Goal: Information Seeking & Learning: Learn about a topic

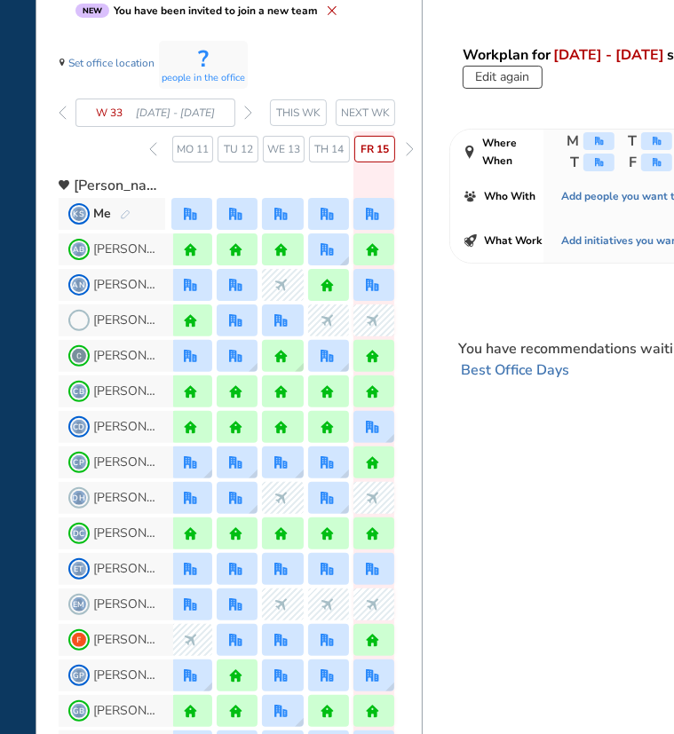
scroll to position [178, 0]
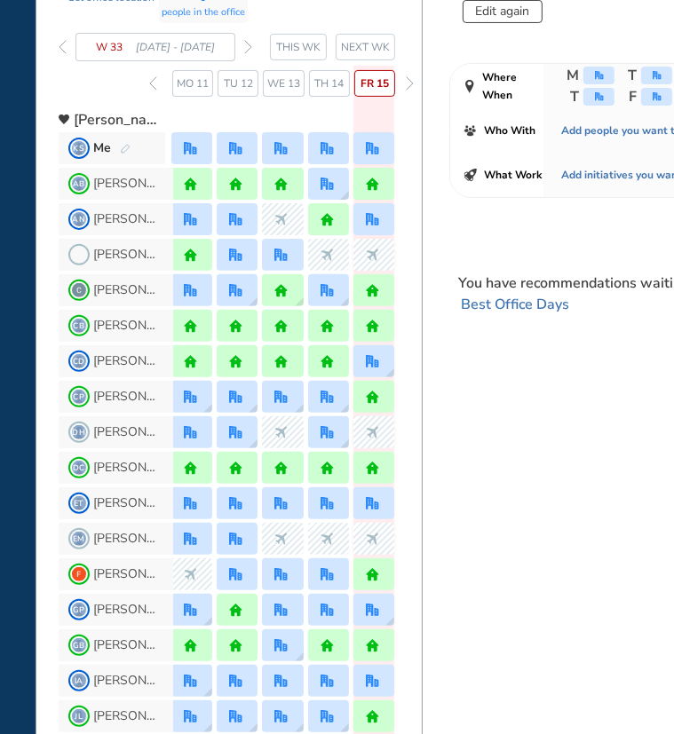
click at [103, 210] on span "AN [PERSON_NAME]" at bounding box center [116, 219] width 115 height 32
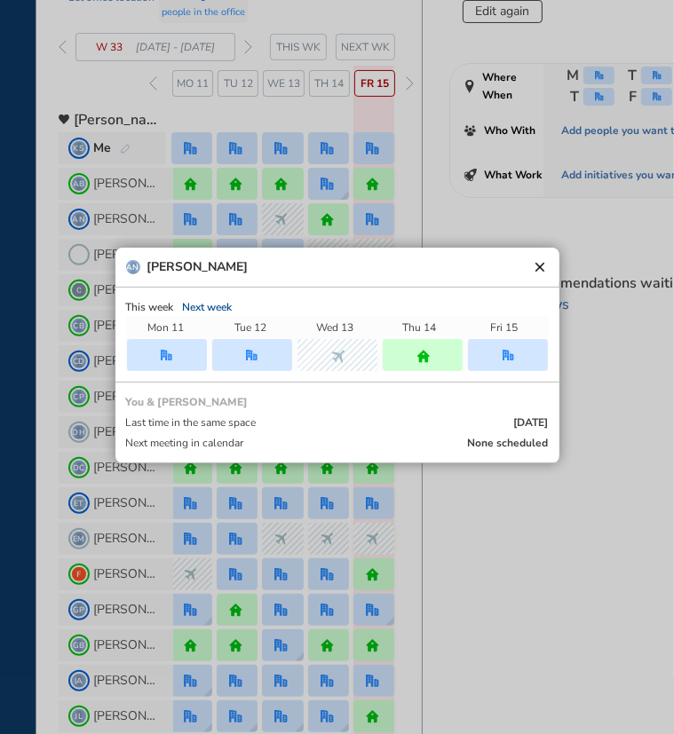
click at [541, 263] on button "clear" at bounding box center [540, 267] width 18 height 18
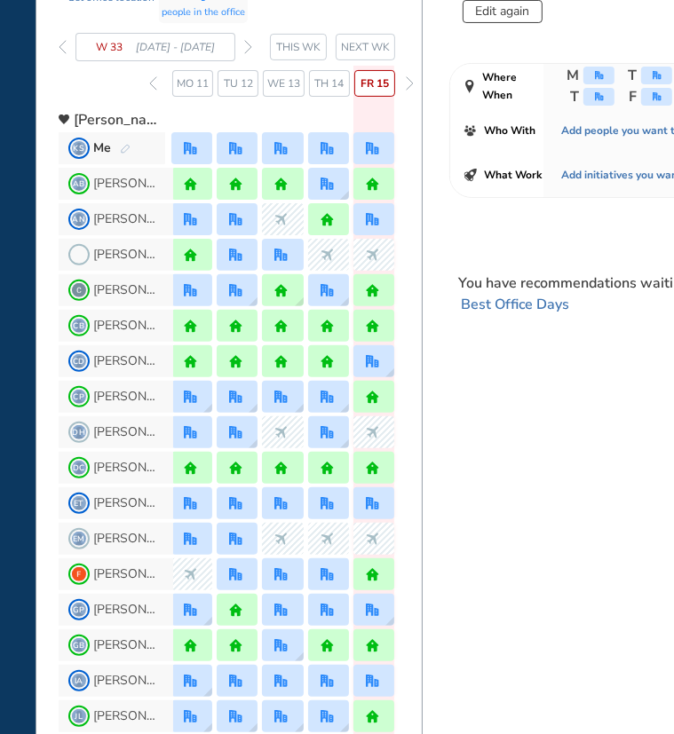
click at [382, 216] on div at bounding box center [373, 219] width 41 height 32
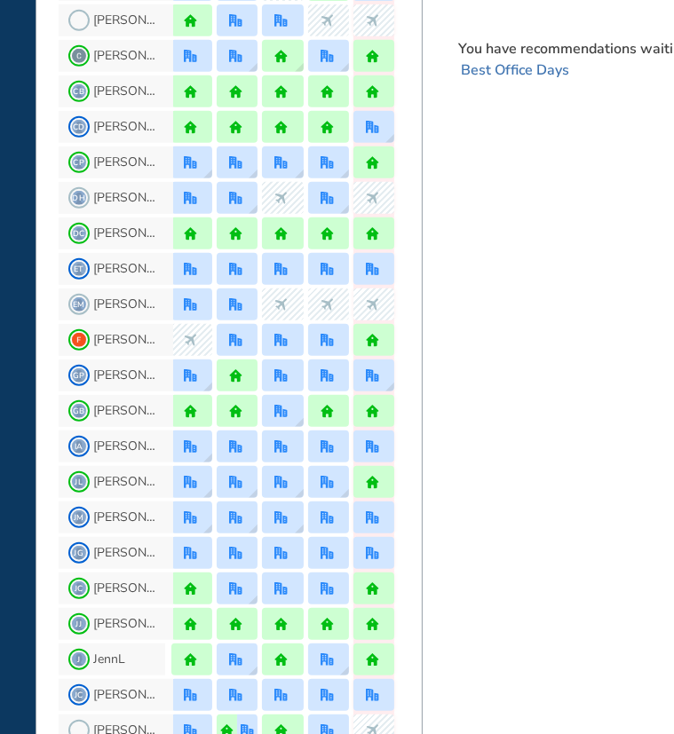
scroll to position [444, 0]
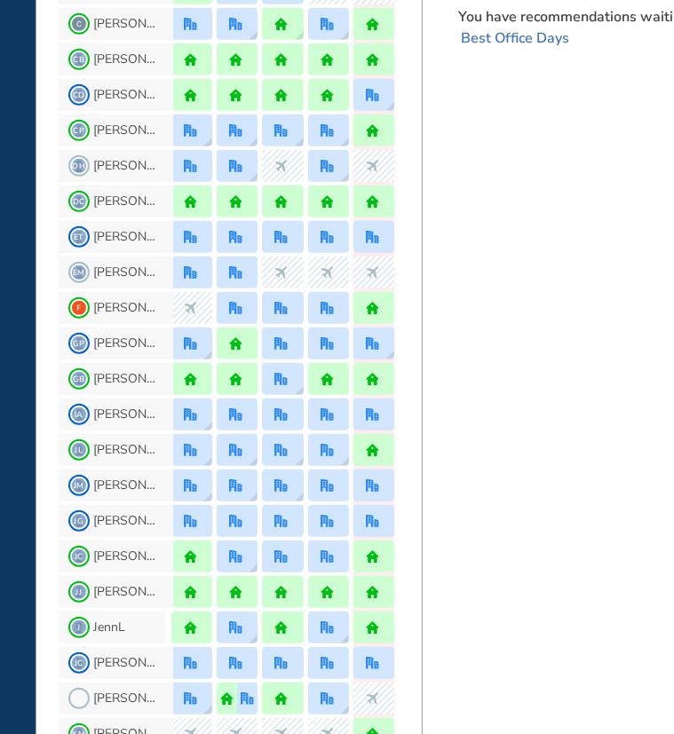
click at [127, 101] on span "CD [PERSON_NAME]" at bounding box center [116, 95] width 115 height 32
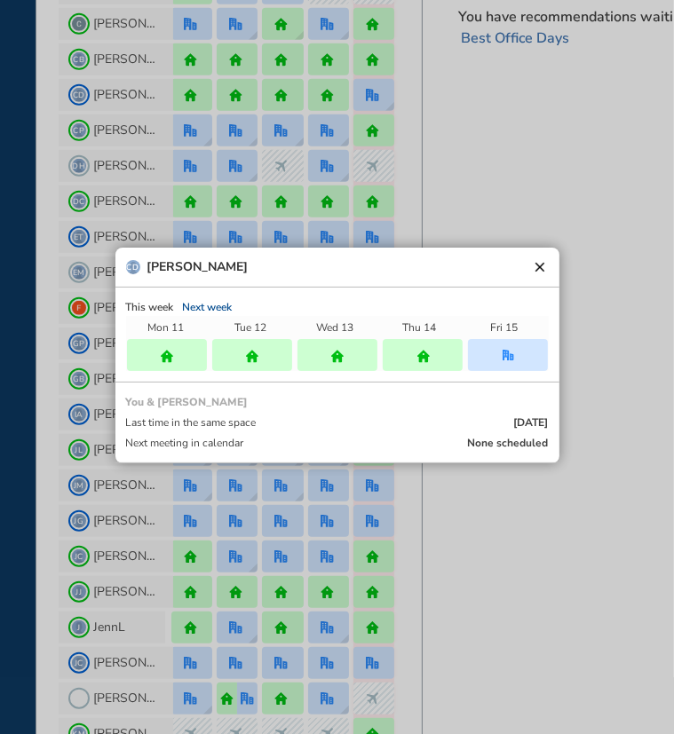
click at [543, 255] on div "CD [PERSON_NAME] clear" at bounding box center [337, 268] width 444 height 40
click at [549, 255] on div "CD [PERSON_NAME] clear" at bounding box center [337, 268] width 444 height 40
click at [539, 261] on button "clear" at bounding box center [540, 267] width 18 height 18
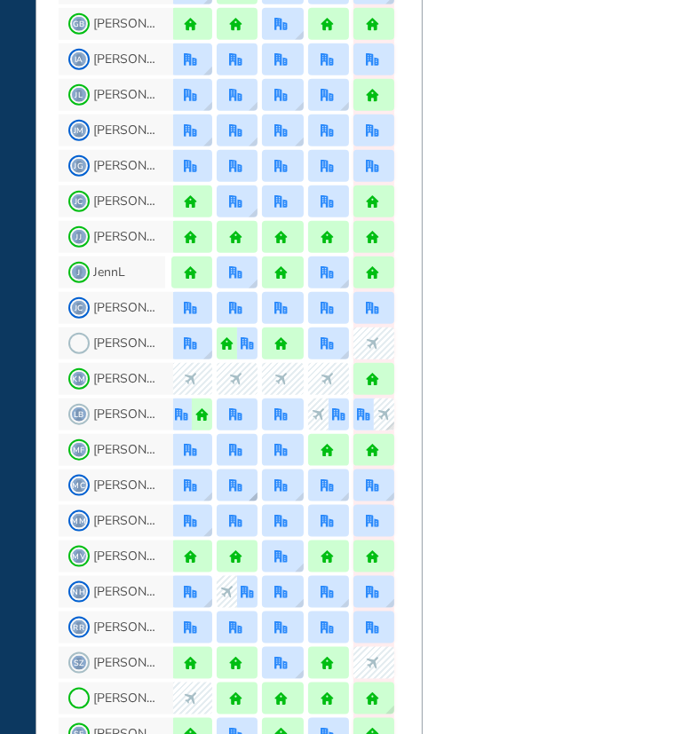
scroll to position [977, 0]
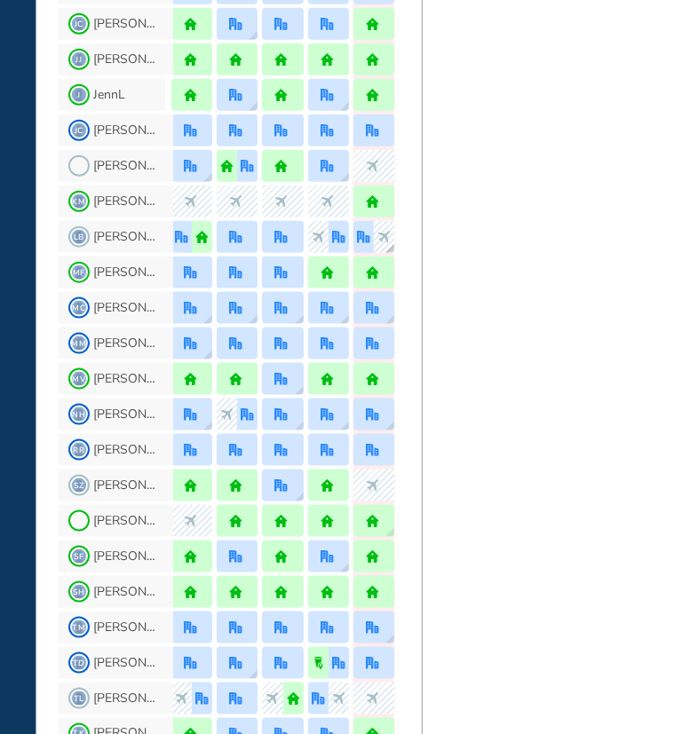
click at [384, 238] on img "nonworking" at bounding box center [383, 237] width 13 height 13
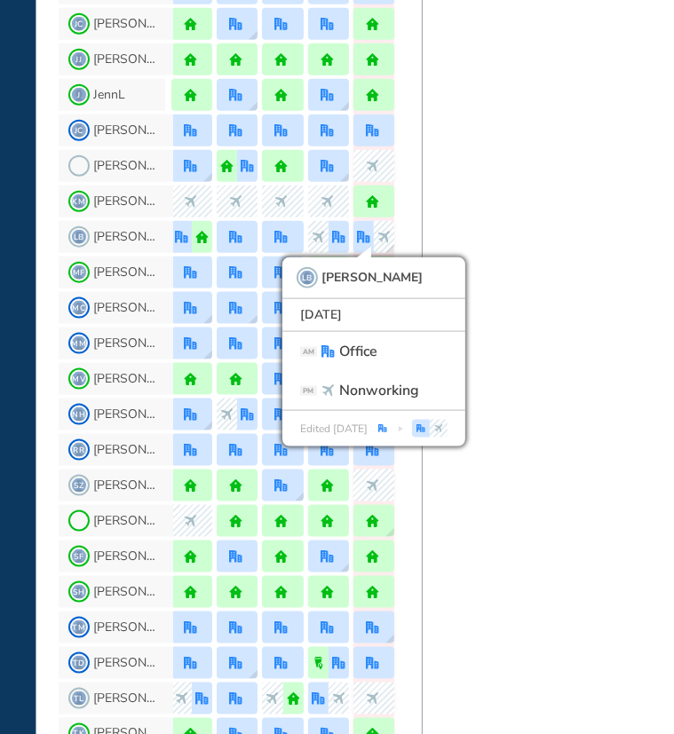
click at [465, 241] on div "BEST OFFICE DAYS WORKPLAN [DATE] No Location selected Set location Capacity NA …" at bounding box center [615, 258] width 386 height 2361
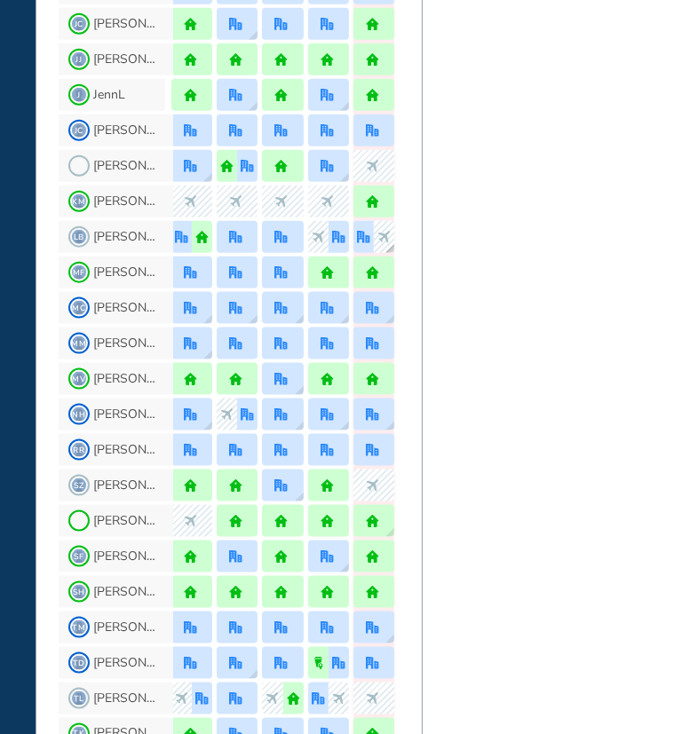
click at [392, 240] on div "nonworking" at bounding box center [384, 237] width 20 height 32
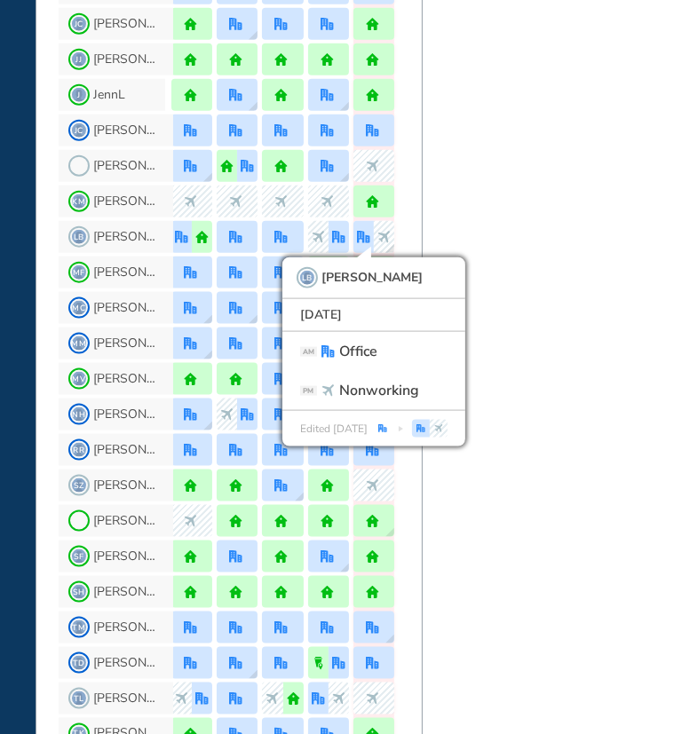
click at [472, 210] on div "BEST OFFICE DAYS WORKPLAN [DATE] No Location selected Set location Capacity NA …" at bounding box center [615, 258] width 386 height 2361
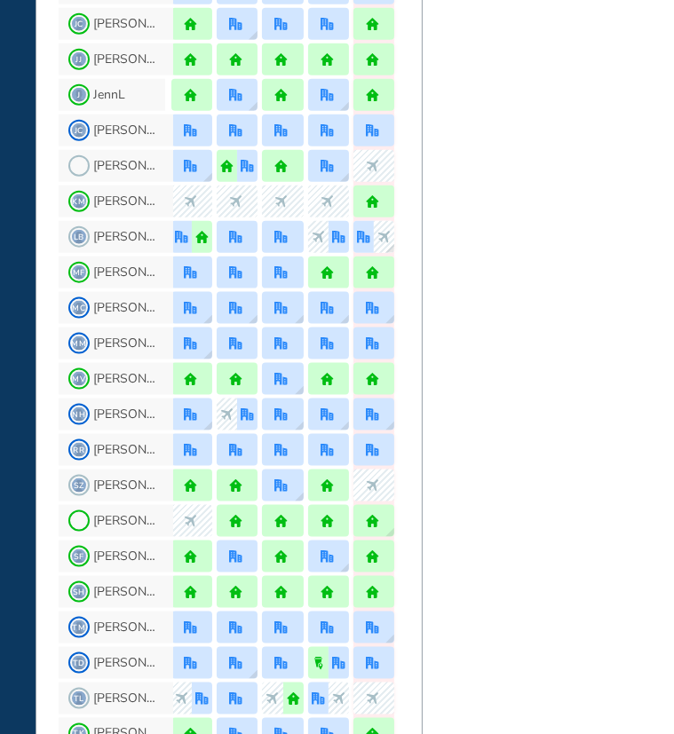
click at [99, 518] on span "[PERSON_NAME]" at bounding box center [126, 521] width 67 height 14
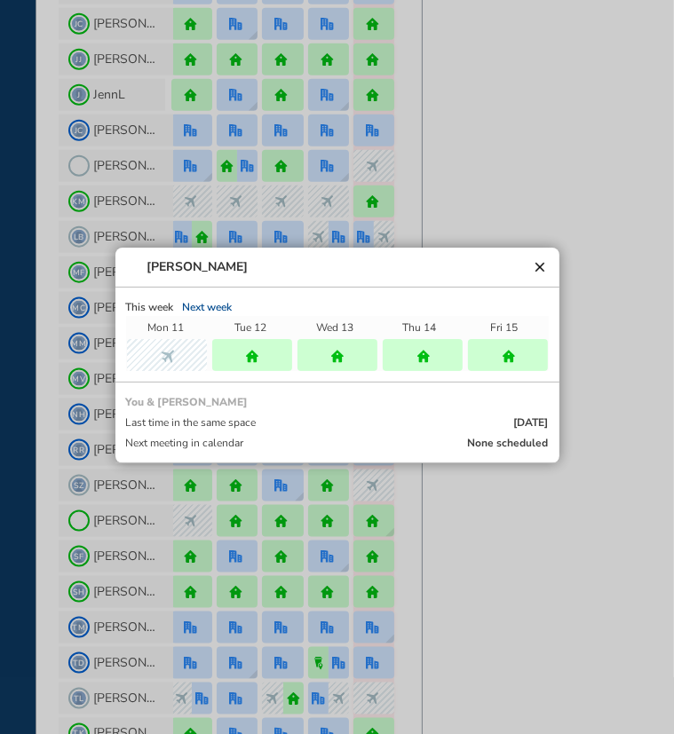
click at [155, 269] on span "[PERSON_NAME]" at bounding box center [197, 267] width 101 height 14
click at [135, 261] on span at bounding box center [133, 267] width 14 height 14
click at [545, 264] on button "clear" at bounding box center [540, 267] width 18 height 18
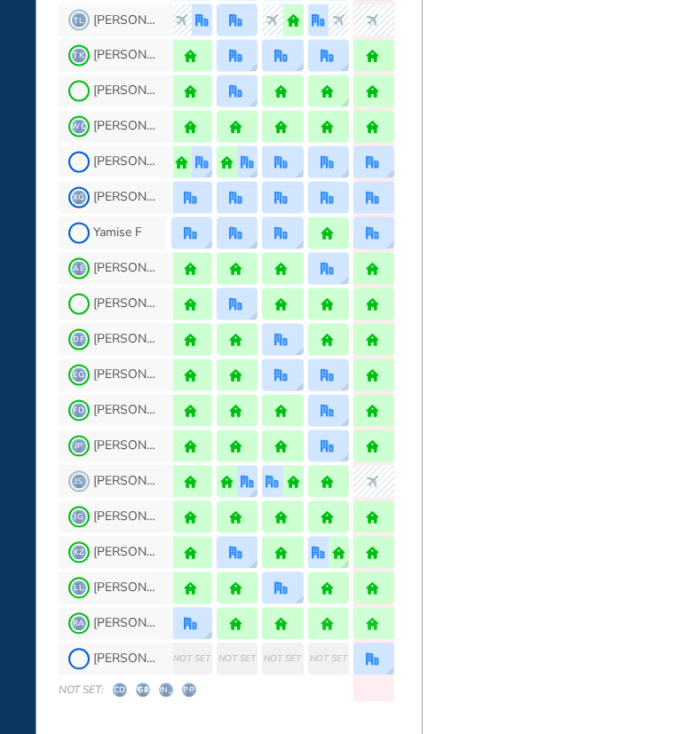
scroll to position [1708, 0]
